Goal: Go to known website: Access a specific website the user already knows

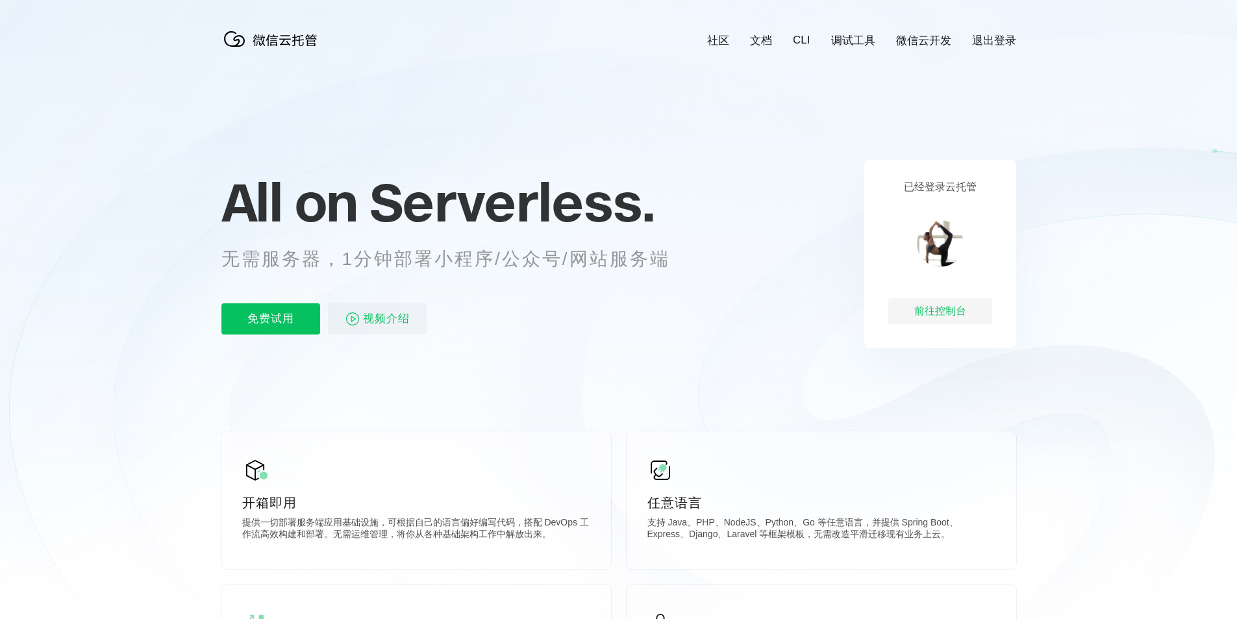
scroll to position [0, 2308]
click at [968, 311] on div "前往控制台" at bounding box center [940, 311] width 104 height 26
click at [946, 306] on div "前往控制台" at bounding box center [940, 311] width 104 height 26
